Goal: Task Accomplishment & Management: Use online tool/utility

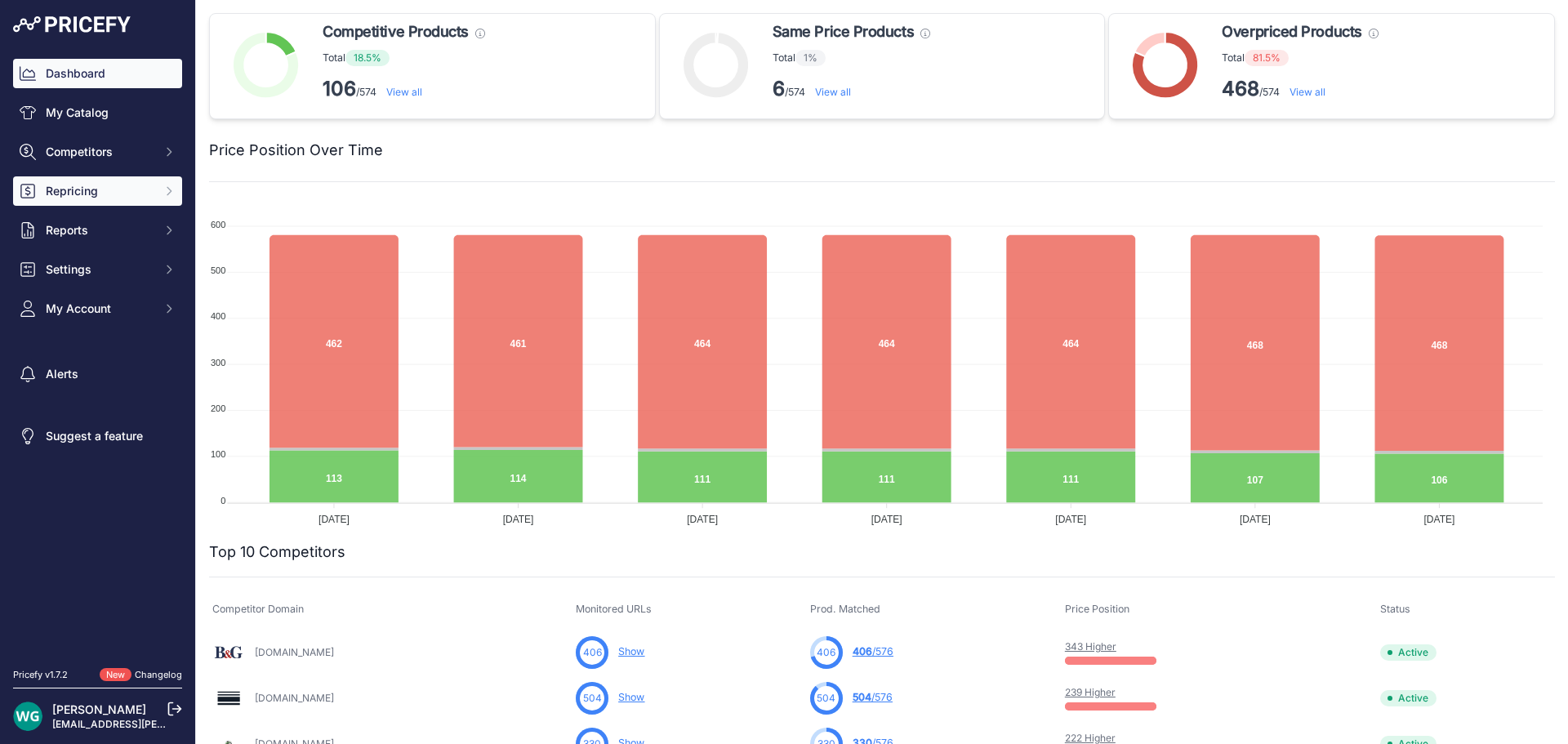
click at [78, 187] on span "Repricing" at bounding box center [99, 191] width 107 height 16
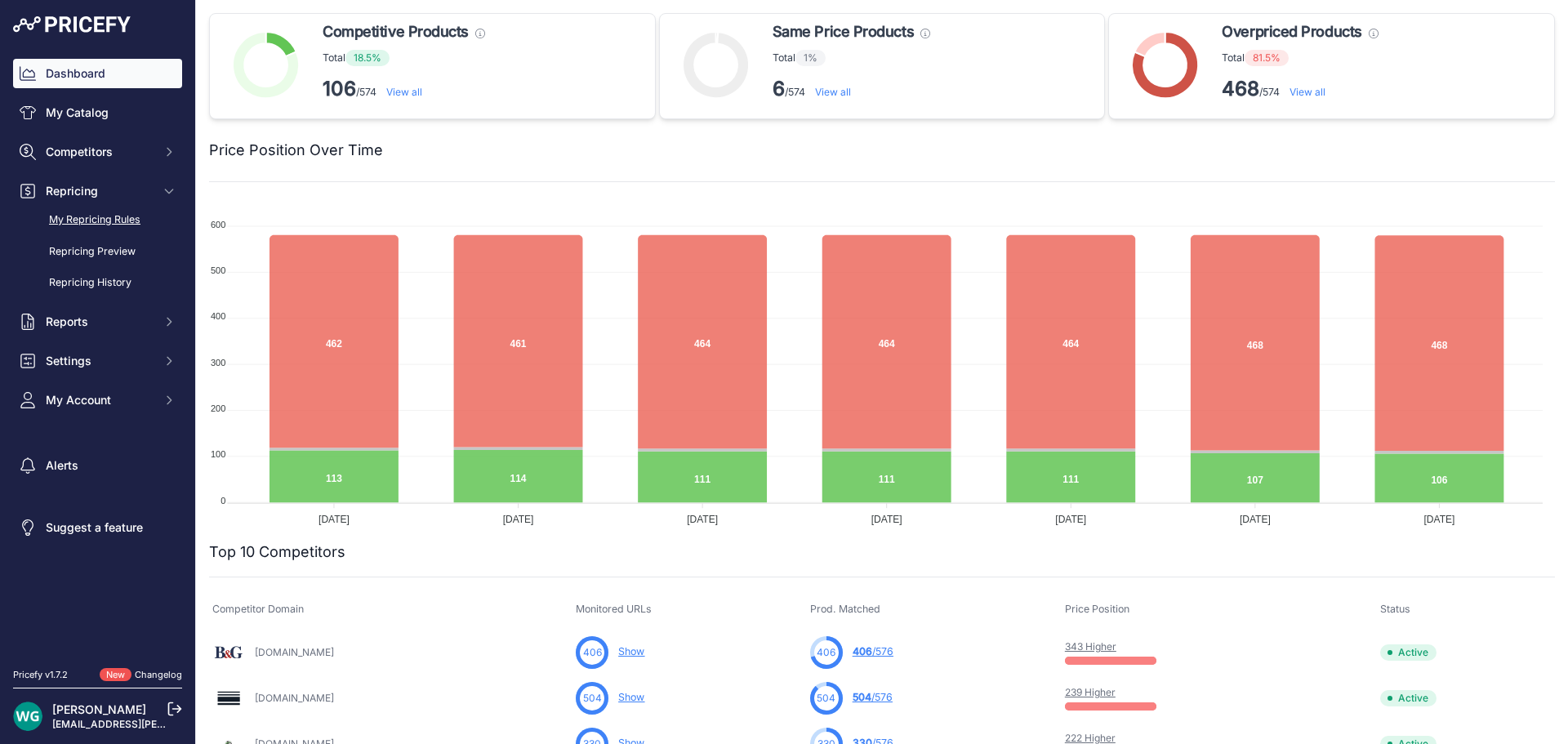
click at [95, 220] on link "My Repricing Rules" at bounding box center [97, 220] width 169 height 29
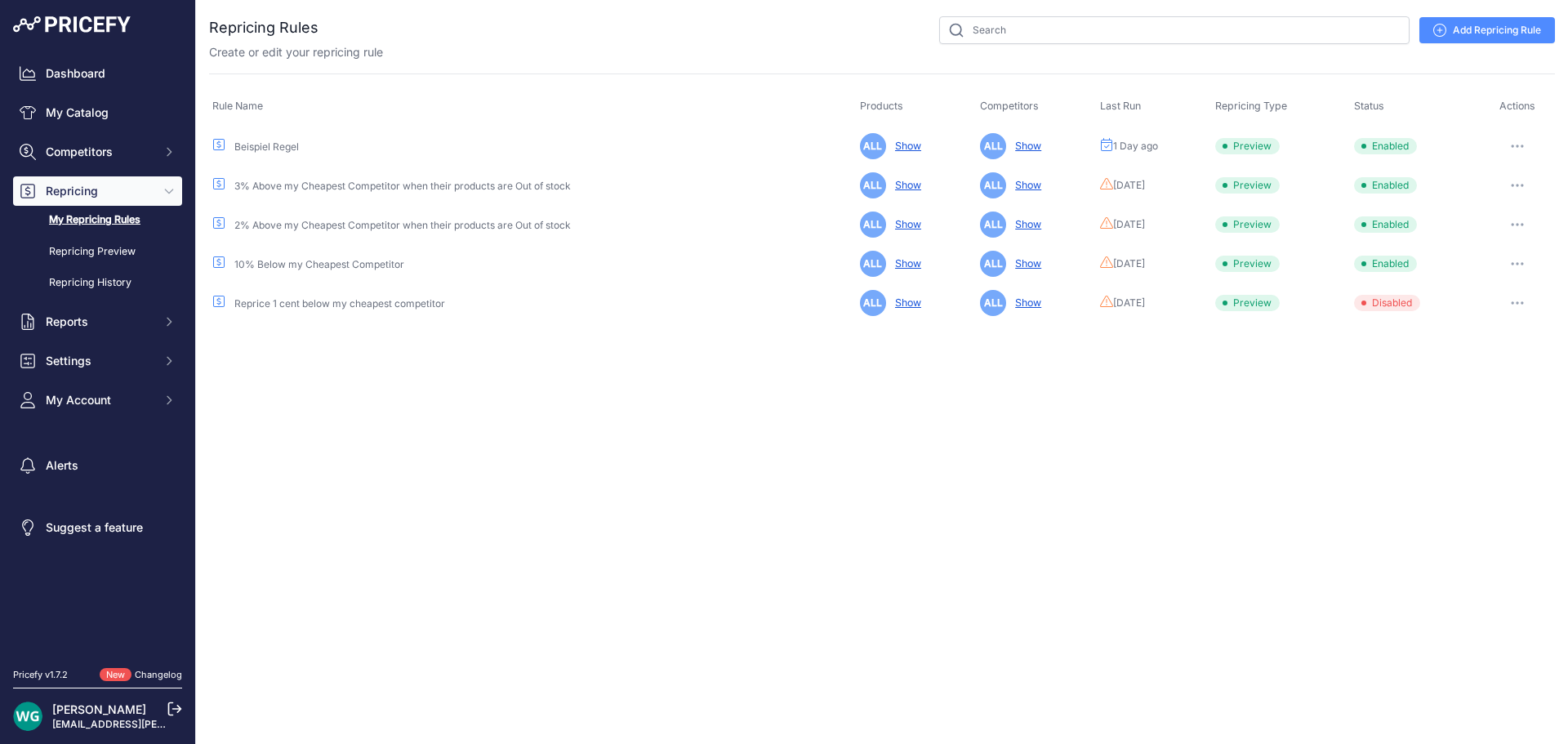
click at [1525, 143] on button "button" at bounding box center [1517, 146] width 33 height 23
click at [1489, 236] on button "Reprice Now" at bounding box center [1499, 232] width 104 height 26
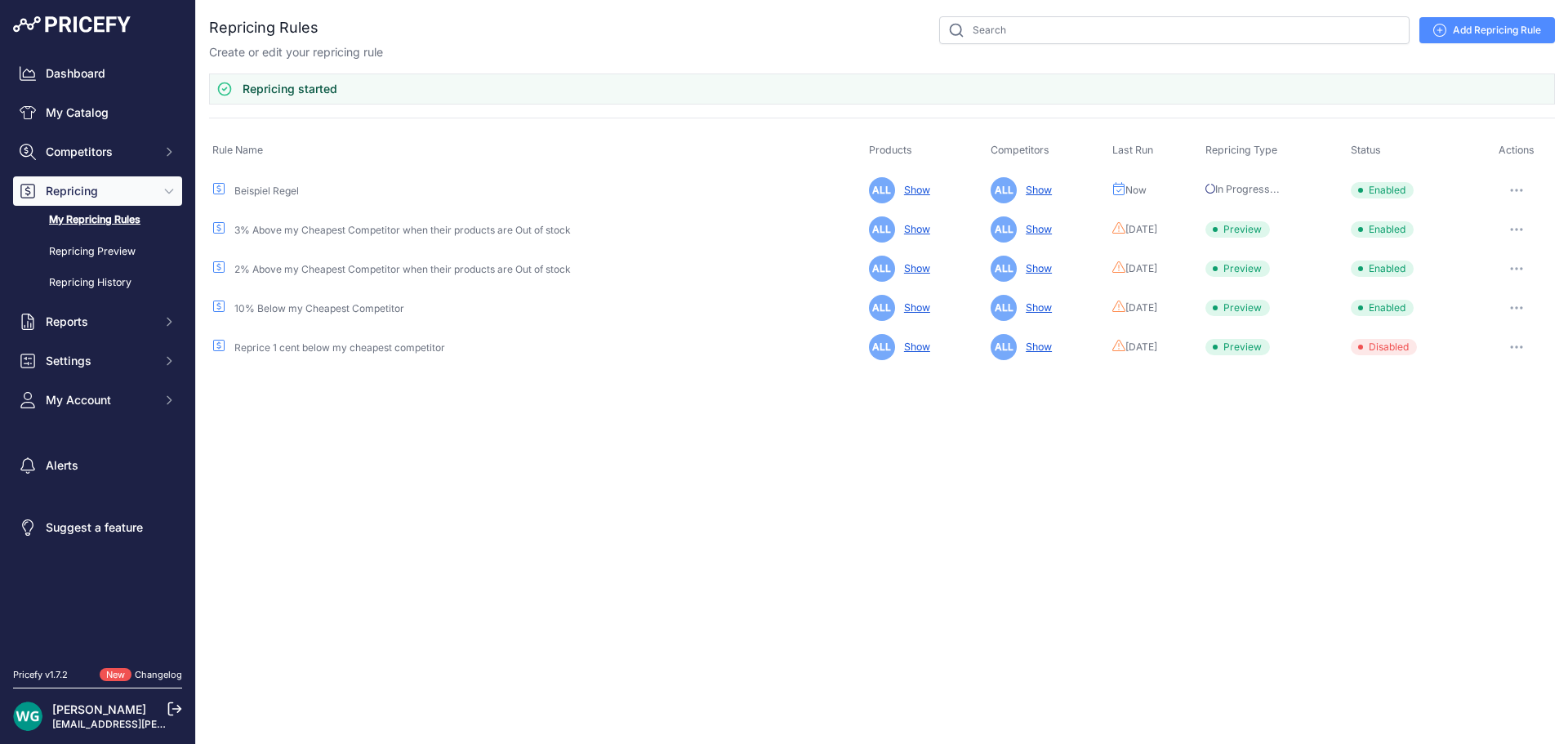
click at [138, 186] on span "Repricing" at bounding box center [99, 191] width 107 height 16
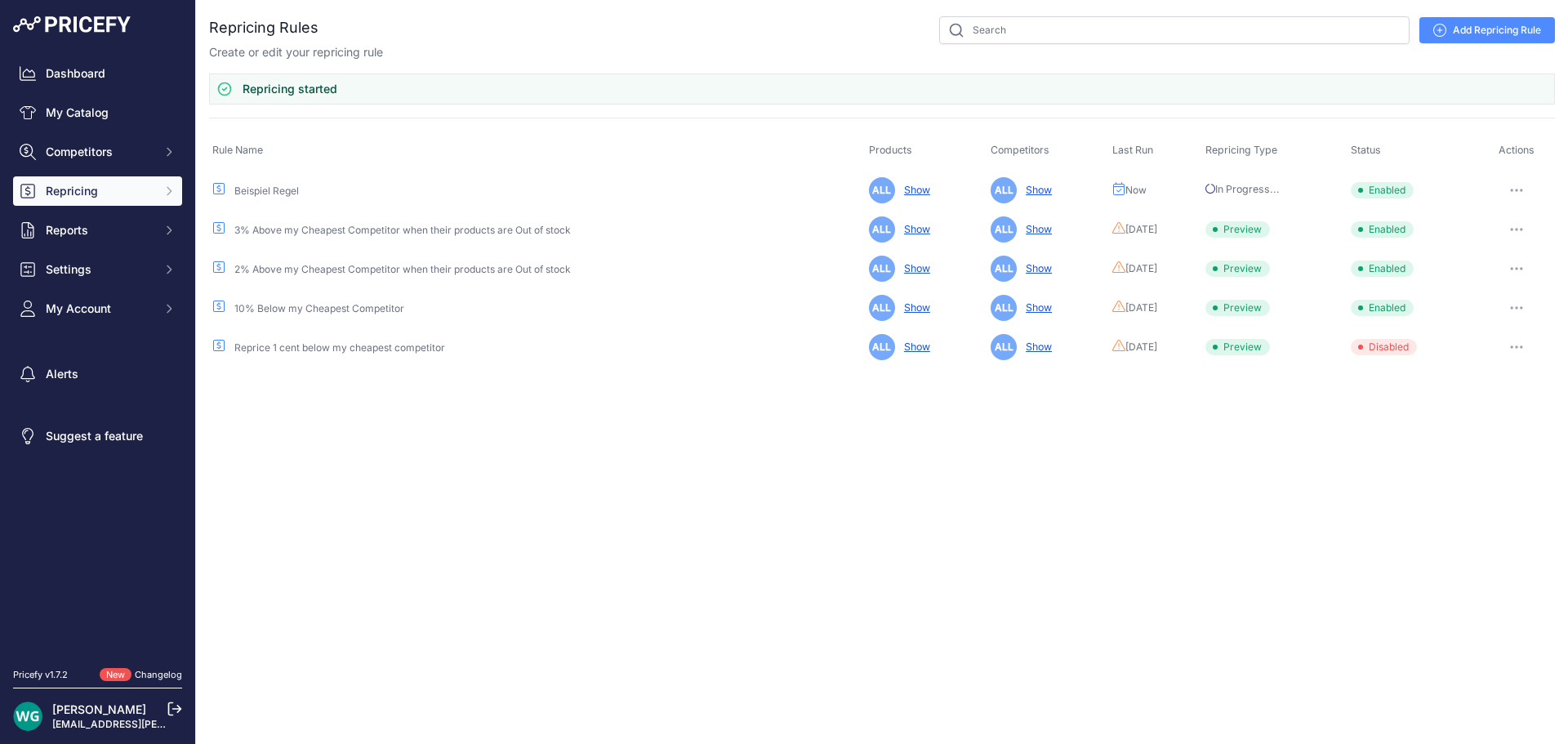
click at [111, 88] on div "Dashboard My Catalog Competitors Competitors Monitored URLs MAP infringements R…" at bounding box center [97, 191] width 169 height 265
click at [111, 75] on link "Dashboard" at bounding box center [97, 73] width 169 height 29
